Goal: Information Seeking & Learning: Learn about a topic

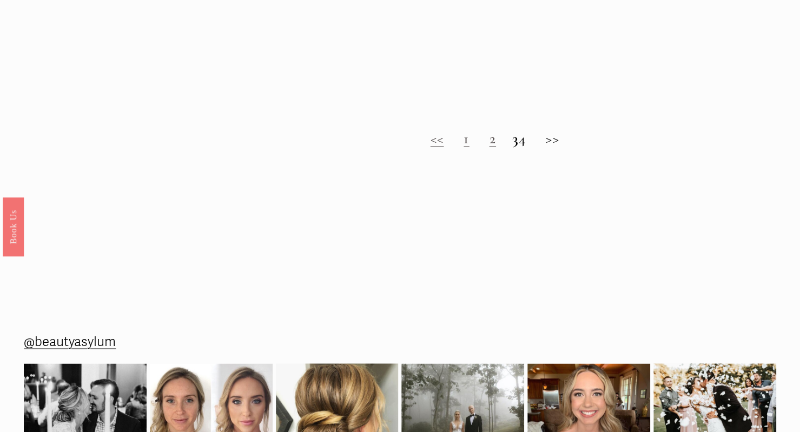
scroll to position [936, 0]
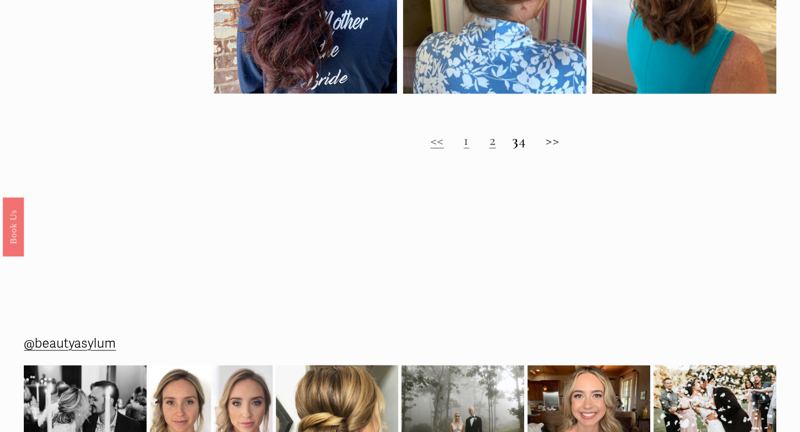
click at [463, 149] on link "1" at bounding box center [465, 140] width 5 height 18
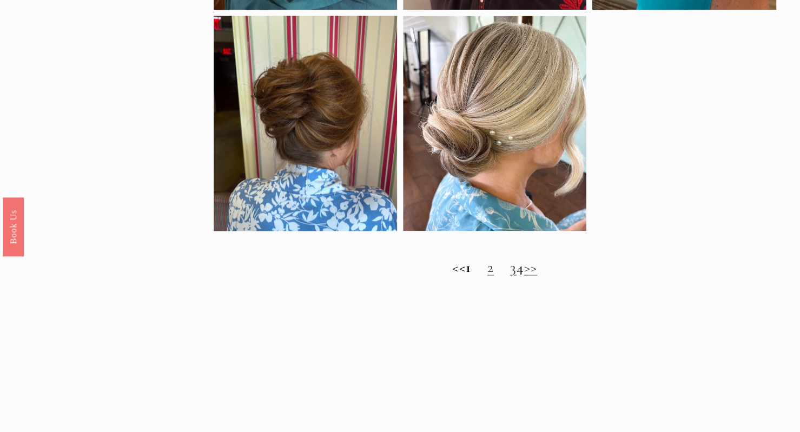
scroll to position [824, 0]
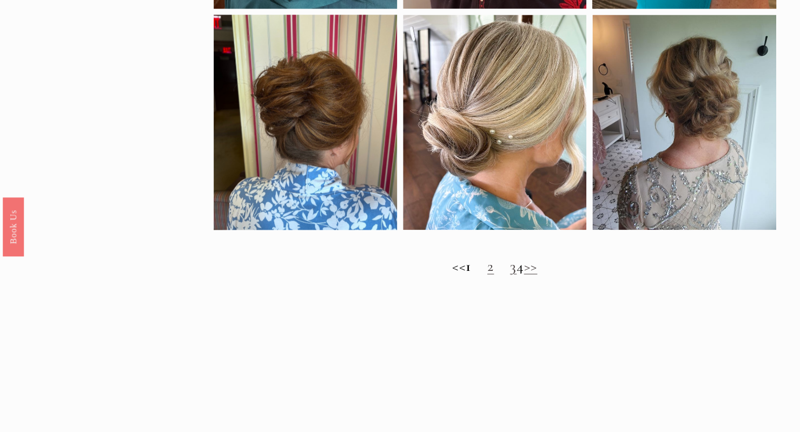
click at [487, 275] on link "2" at bounding box center [490, 266] width 6 height 18
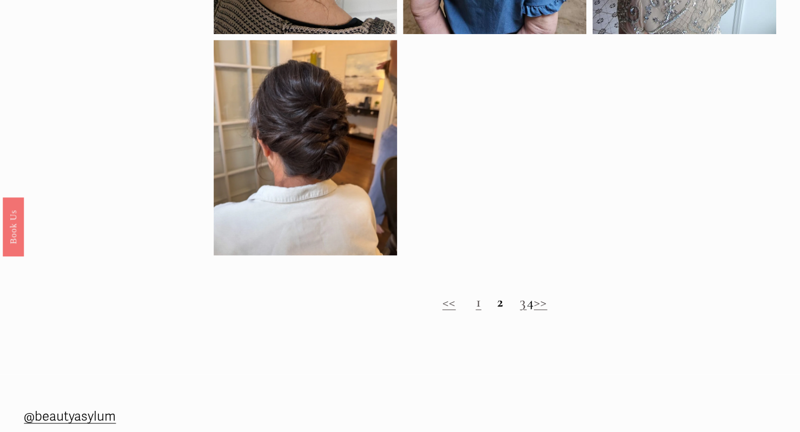
scroll to position [798, 0]
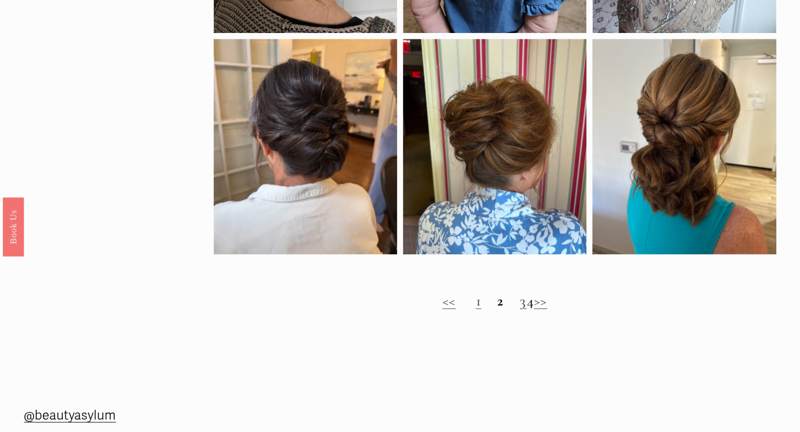
click at [520, 310] on link "3" at bounding box center [523, 301] width 6 height 18
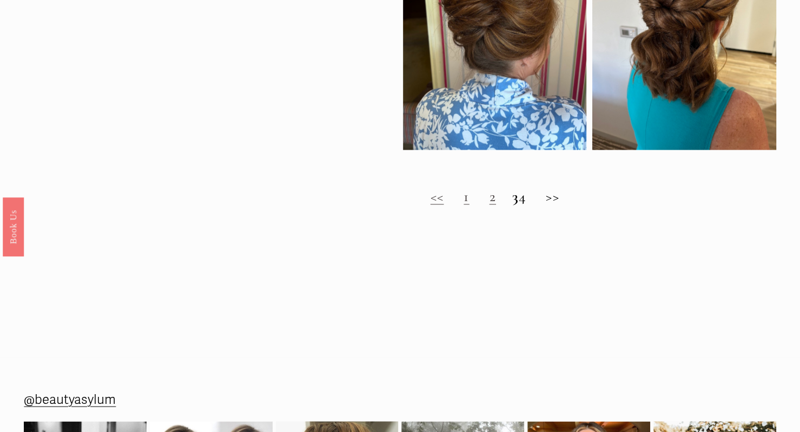
scroll to position [882, 0]
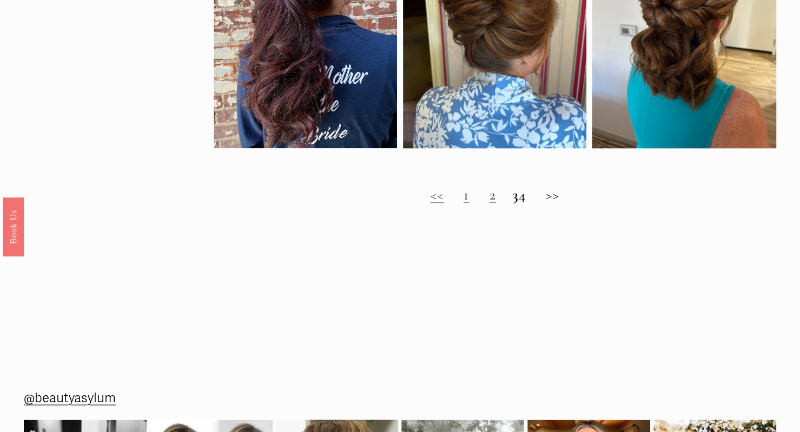
click at [531, 203] on h2 "<< 1 2 3 4 >>" at bounding box center [495, 195] width 562 height 17
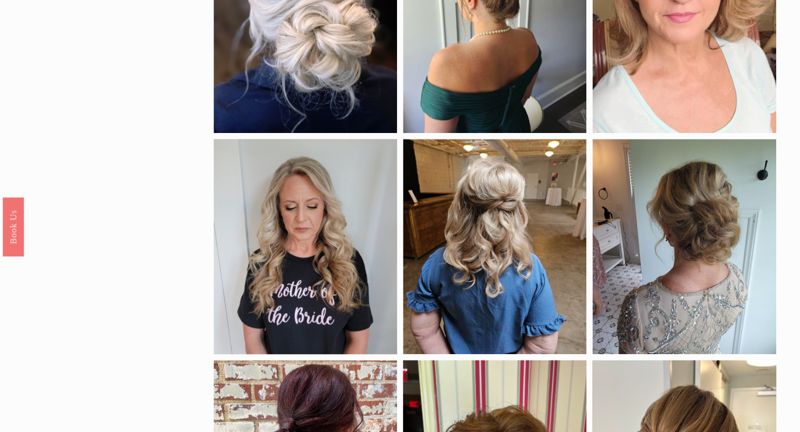
scroll to position [432, 0]
